Goal: Check status

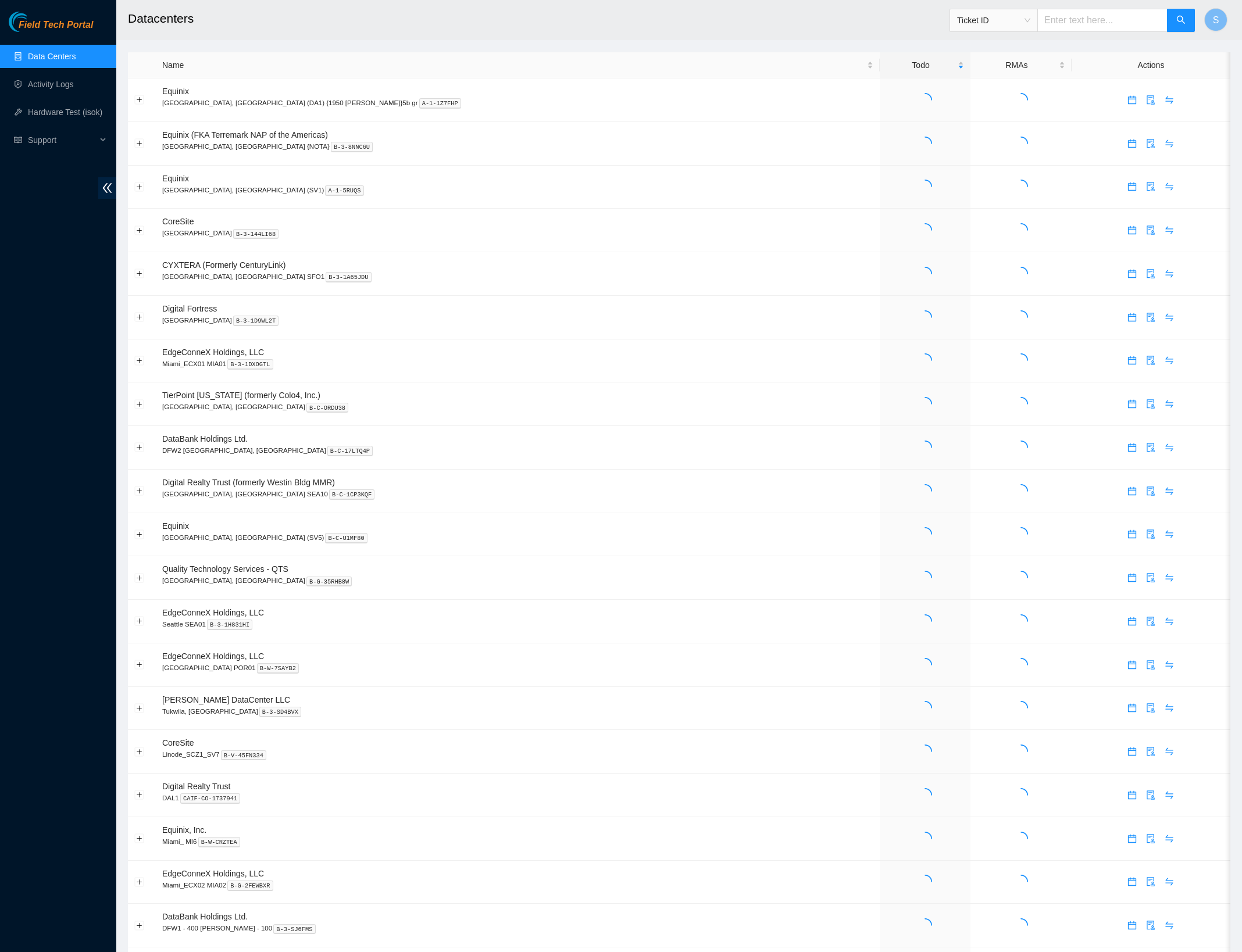
click at [1038, 19] on input "text" at bounding box center [1102, 21] width 130 height 24
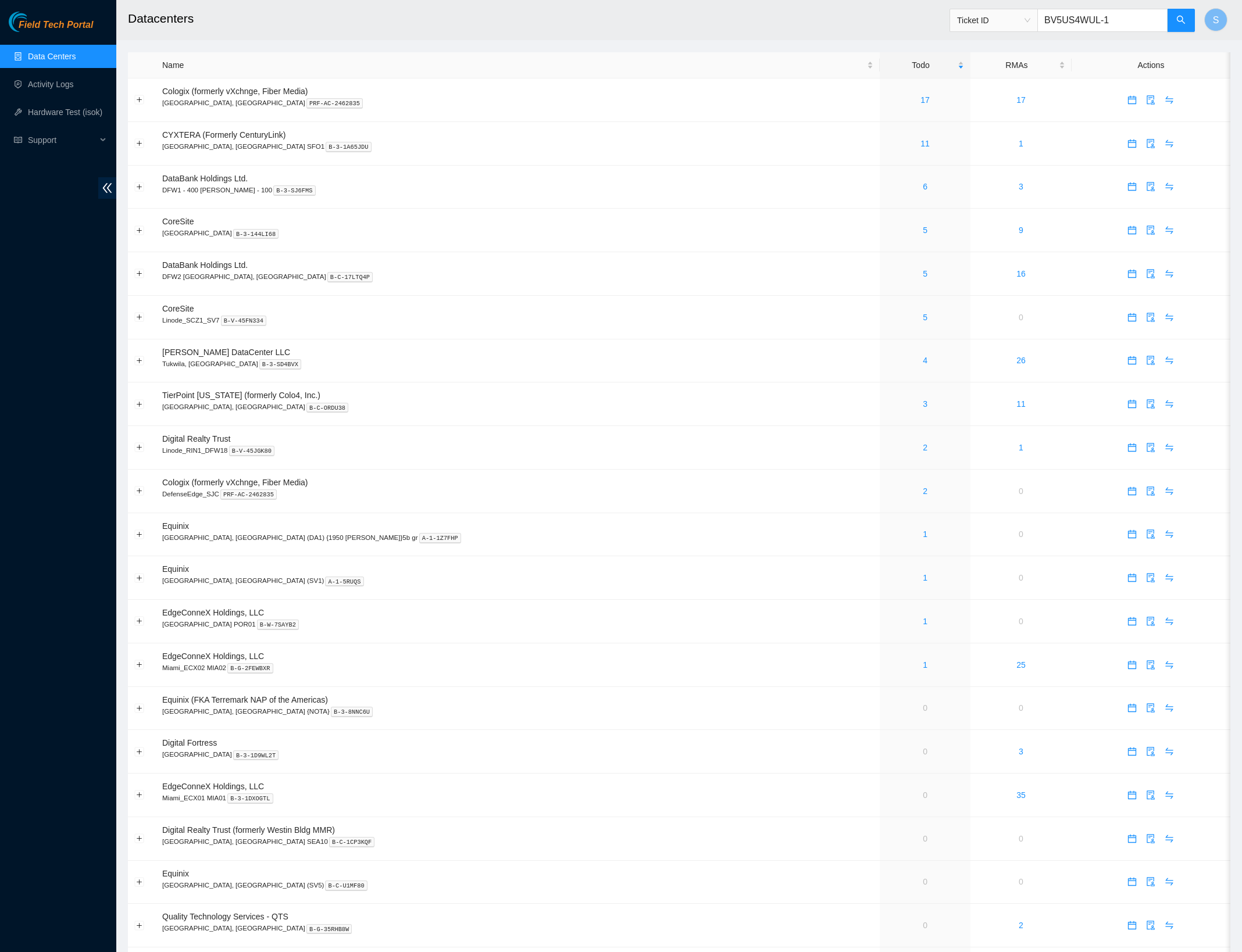
click at [1024, 24] on span "Ticket ID" at bounding box center [994, 21] width 73 height 18
type input "BV5US4WUL-1"
click at [1089, 48] on main "Datacenters Ticket ID BV5US4WUL-1 S Name Todo RMAs Actions Cologix (formerly vX…" at bounding box center [679, 588] width 1126 height 1177
click at [1180, 19] on icon "search" at bounding box center [1181, 20] width 9 height 9
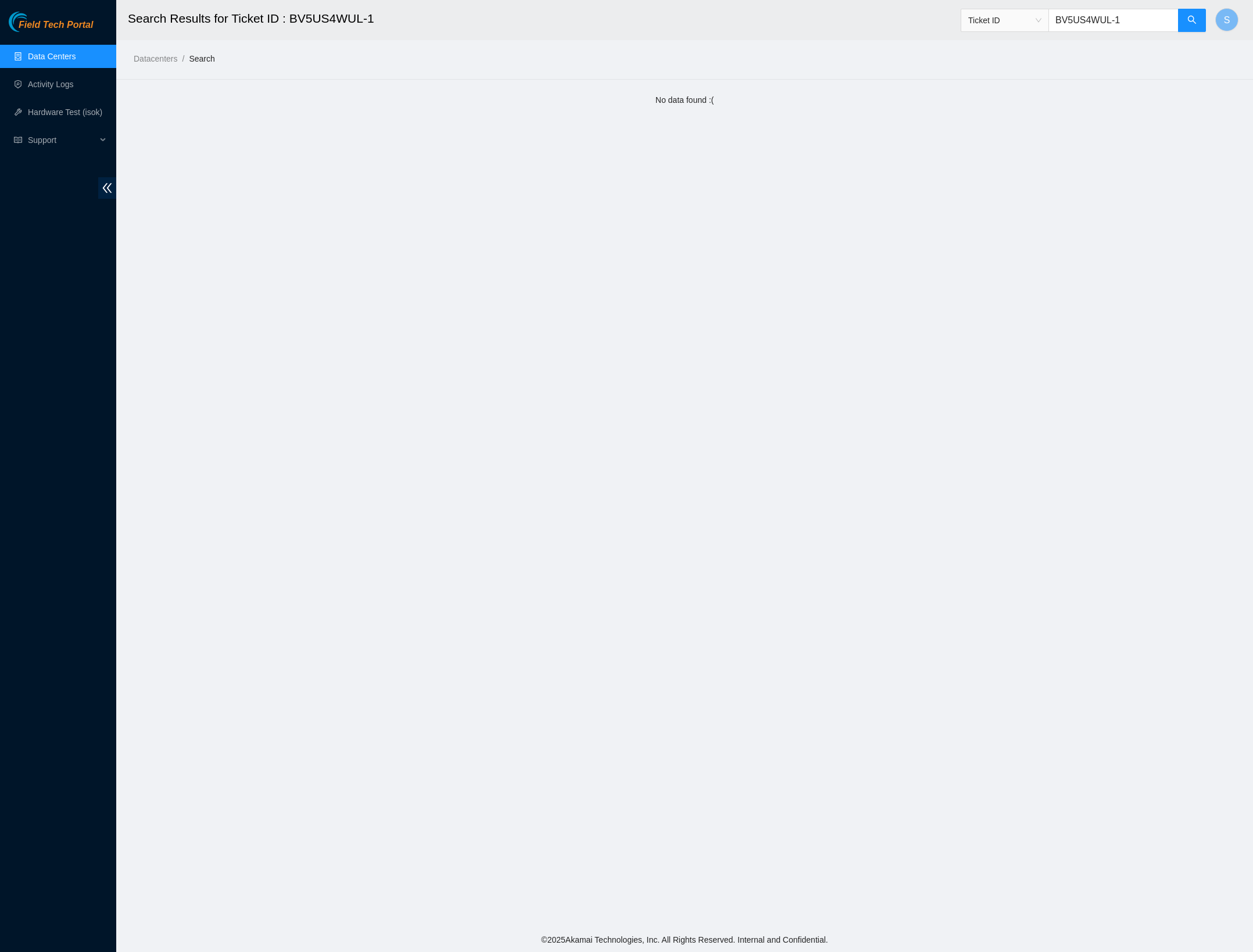
click at [1033, 12] on span "Ticket ID" at bounding box center [1005, 21] width 73 height 18
click at [1105, 71] on main "Search Results for Ticket ID : BV5US4WUL-1 Ticket ID BV5US4WUL-1 S Datacenters …" at bounding box center [685, 464] width 1137 height 928
click at [1126, 19] on input "BV5US4WUL-1" at bounding box center [1113, 21] width 130 height 24
type input "BV5US4WUL"
click at [1196, 15] on button "button" at bounding box center [1192, 21] width 28 height 24
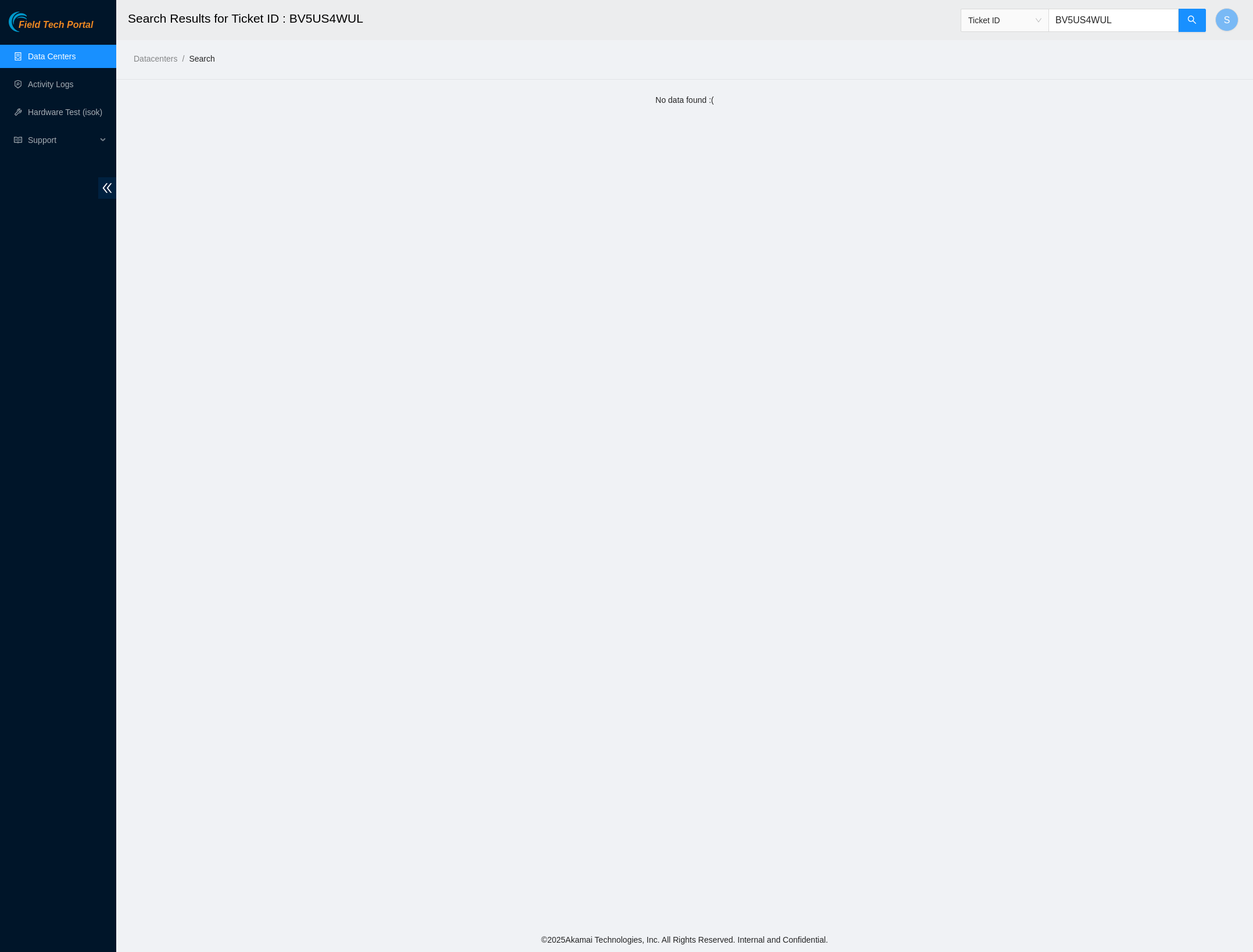
click at [1018, 12] on span "Ticket ID" at bounding box center [1005, 21] width 73 height 18
click at [1019, 135] on div "Tracking Number" at bounding box center [1001, 136] width 74 height 13
click at [1181, 18] on button "button" at bounding box center [1192, 21] width 28 height 24
click at [1135, 31] on input "BV5US4WUL" at bounding box center [1113, 21] width 130 height 24
click at [1135, 29] on input "BV5US4WUL" at bounding box center [1113, 21] width 130 height 24
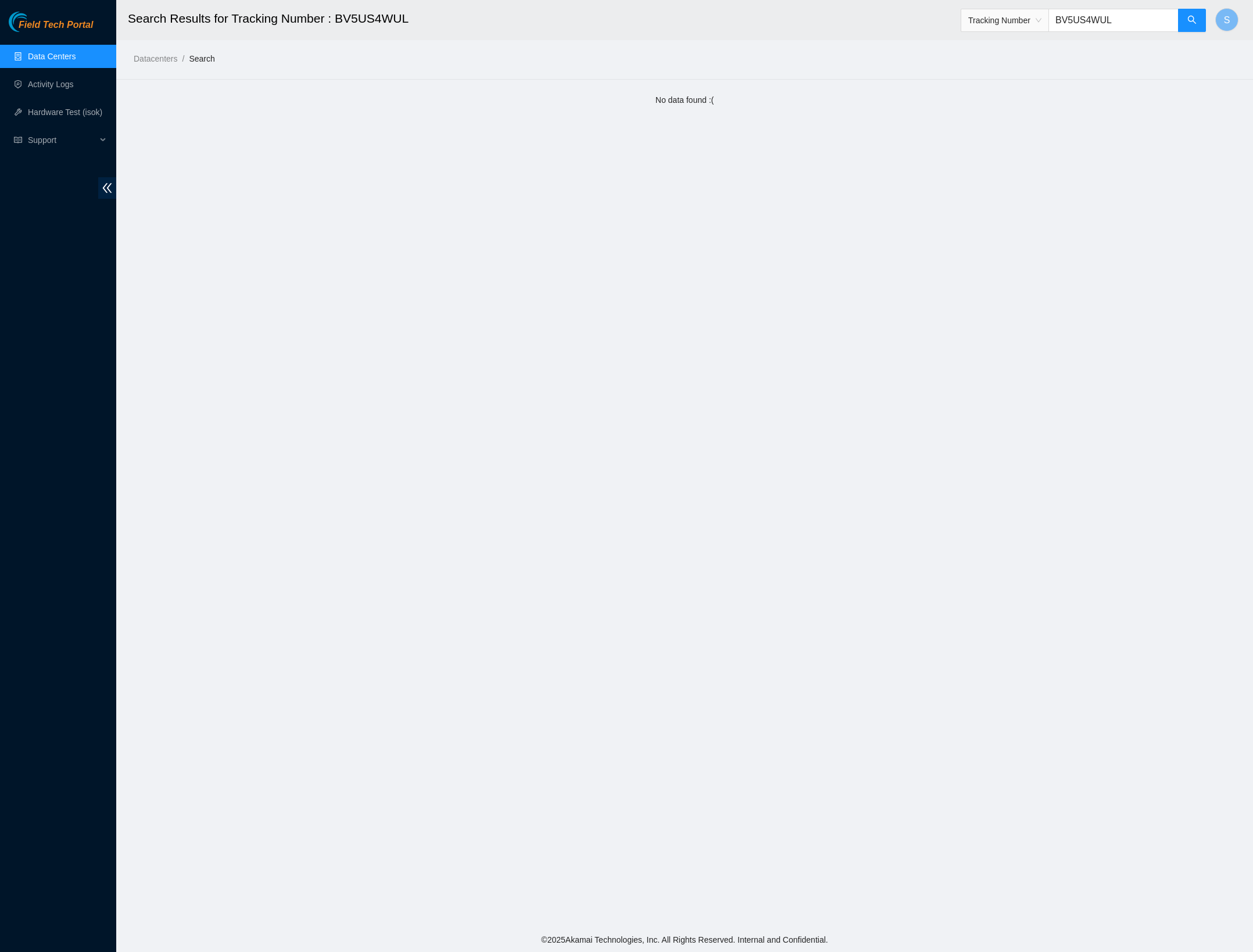
click at [1135, 28] on input "BV5US4WUL" at bounding box center [1113, 21] width 130 height 24
